Goal: Task Accomplishment & Management: Use online tool/utility

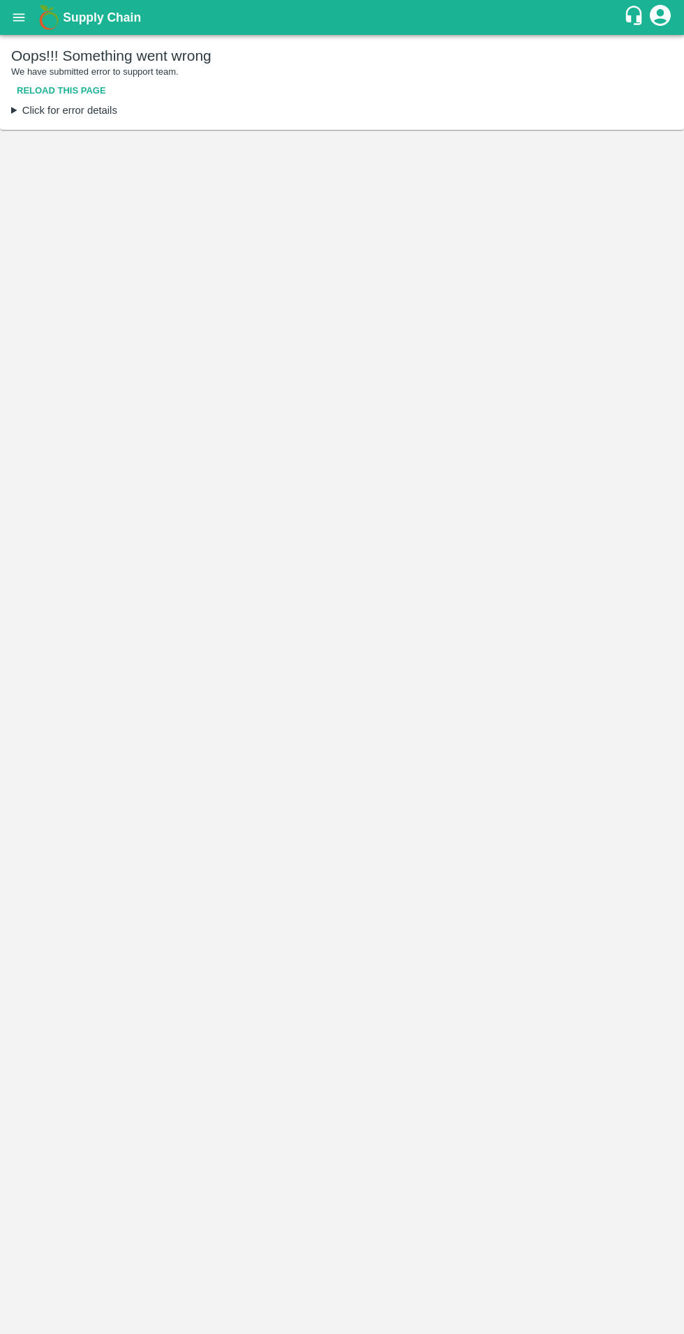
click at [20, 22] on icon "open drawer" at bounding box center [18, 17] width 15 height 15
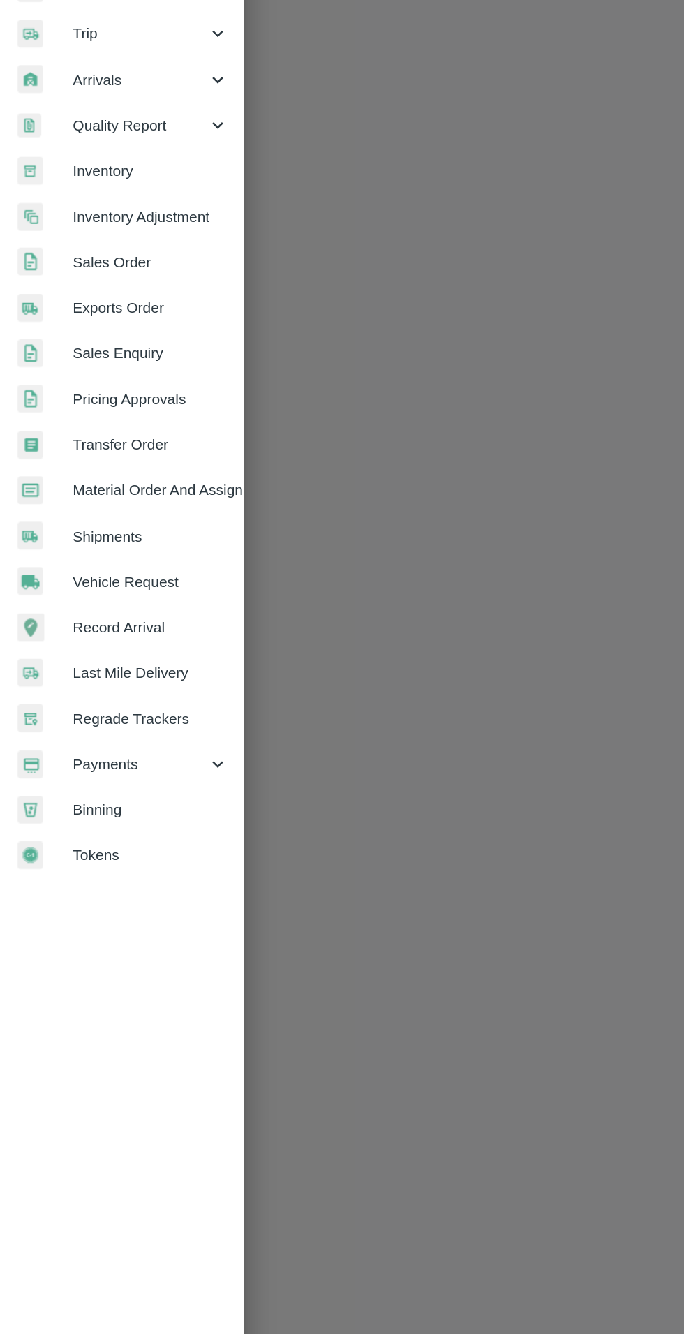
click at [123, 492] on span "Transfer Order" at bounding box center [108, 485] width 110 height 15
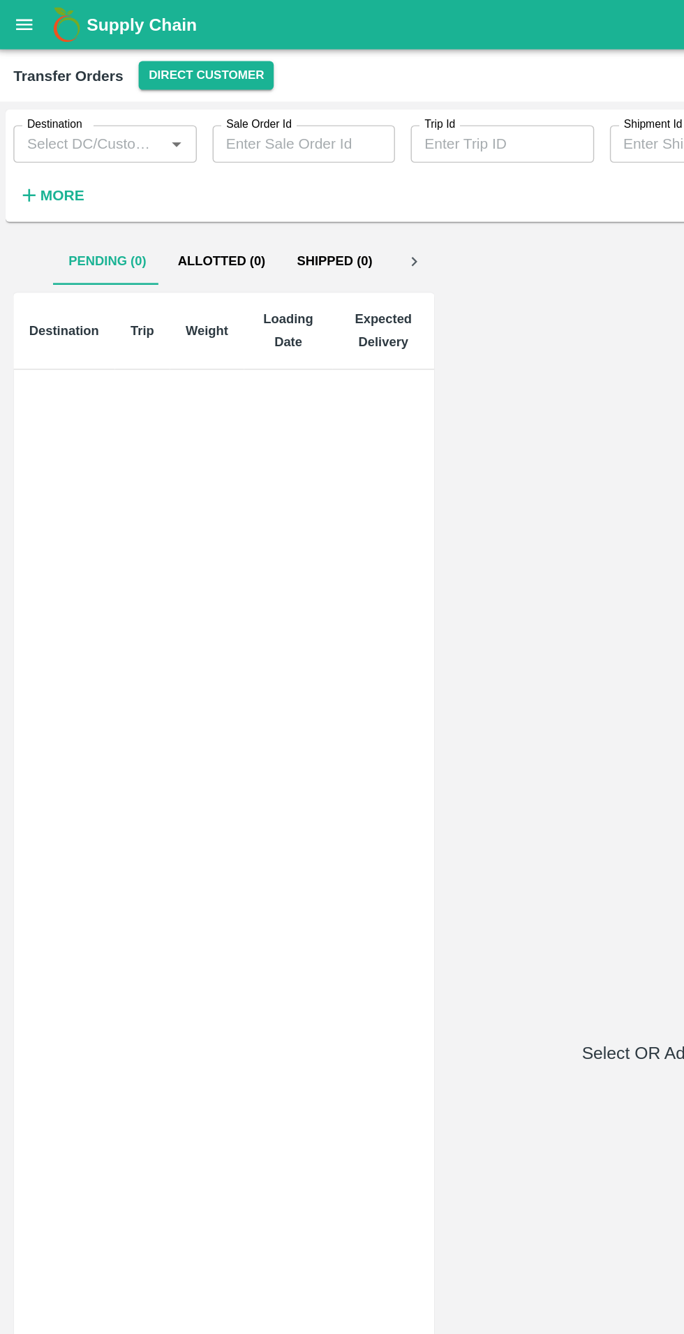
click at [137, 55] on button "Direct Customer" at bounding box center [148, 53] width 96 height 20
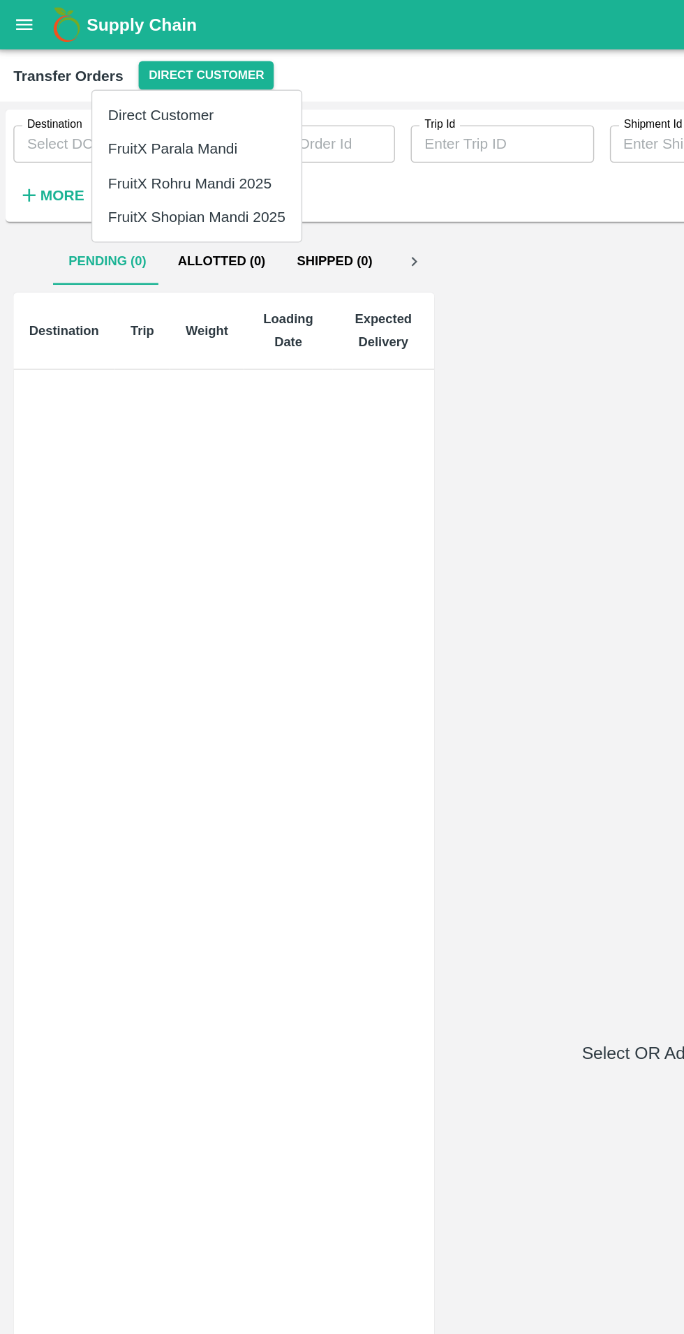
click at [184, 150] on li "FruitX Shopian Mandi 2025" at bounding box center [141, 154] width 148 height 24
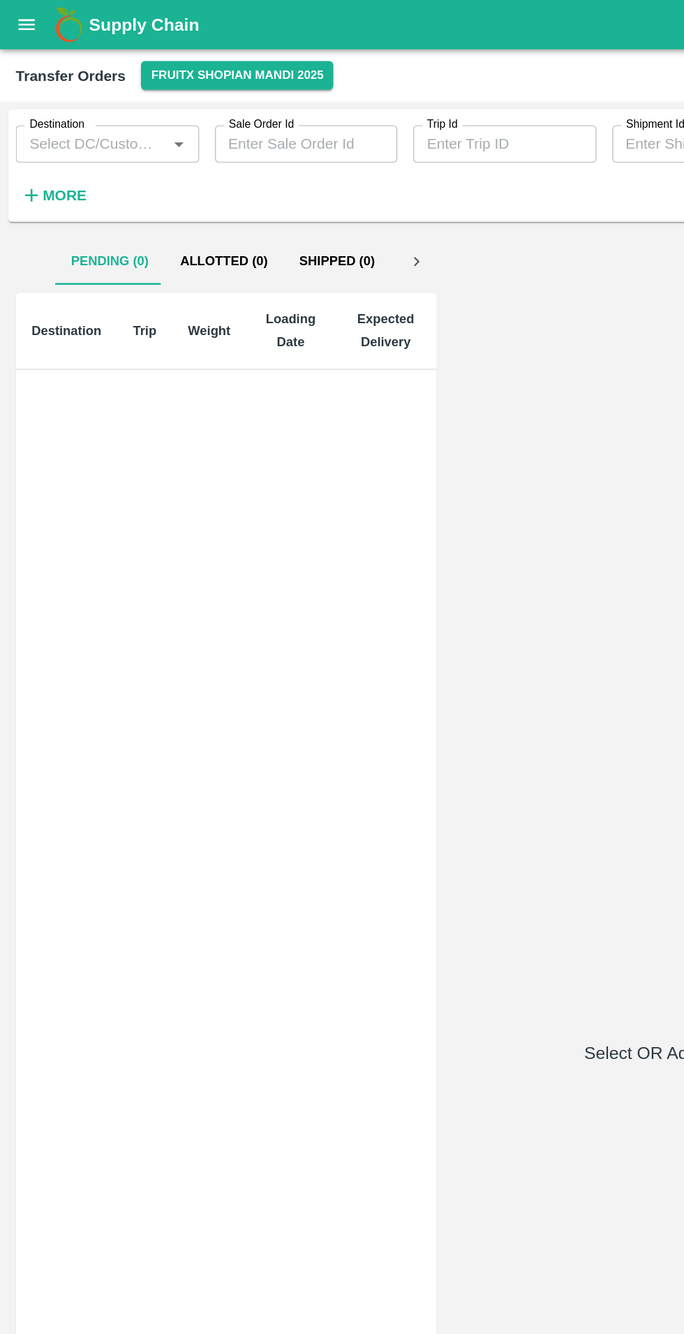
click at [18, 17] on icon "open drawer" at bounding box center [19, 17] width 12 height 8
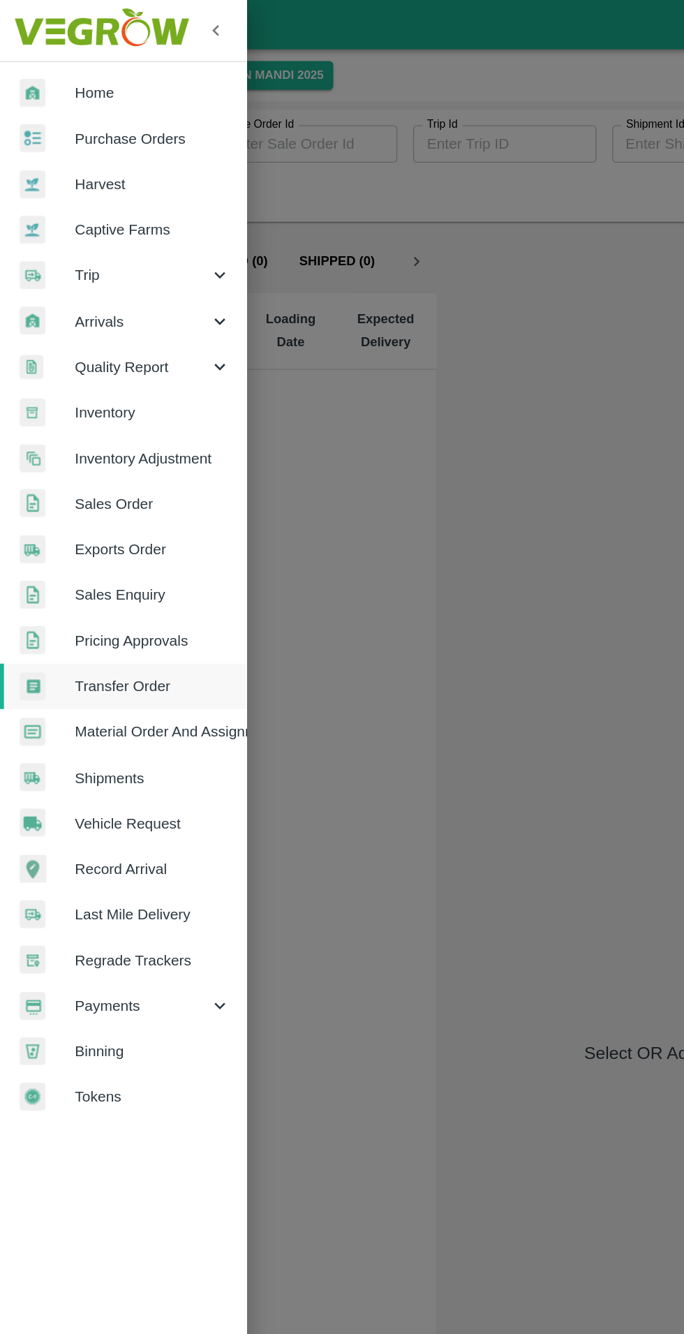
click at [139, 577] on span "Vehicle Request" at bounding box center [108, 582] width 110 height 15
